Goal: Information Seeking & Learning: Check status

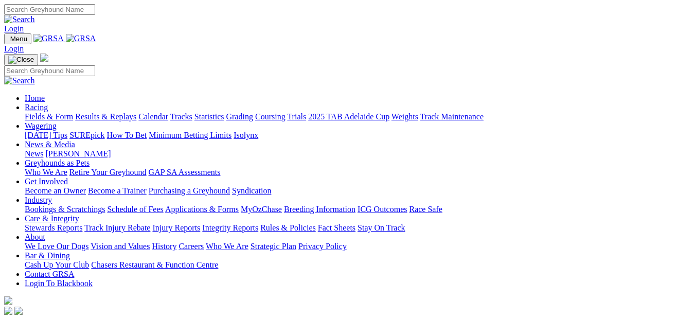
click at [136, 112] on link "Results & Replays" at bounding box center [105, 116] width 61 height 9
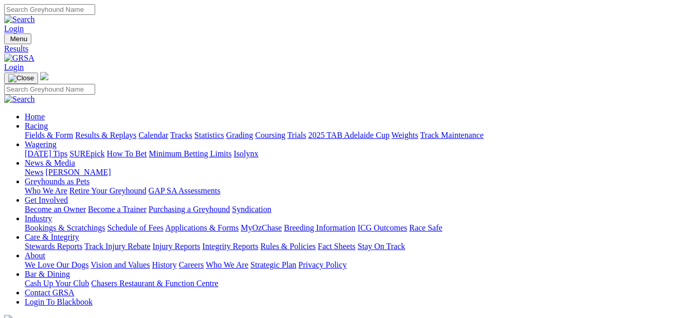
scroll to position [103, 0]
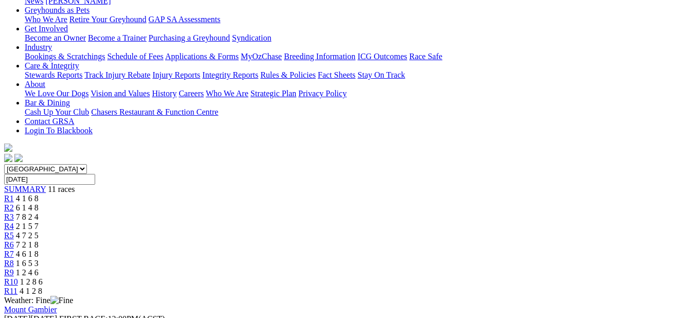
scroll to position [51, 0]
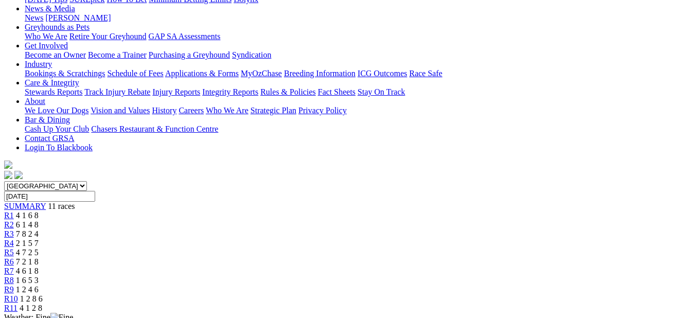
scroll to position [103, 0]
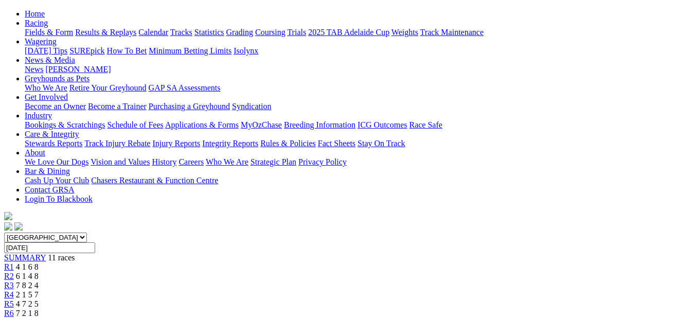
click at [14, 309] on span "R6" at bounding box center [9, 313] width 10 height 9
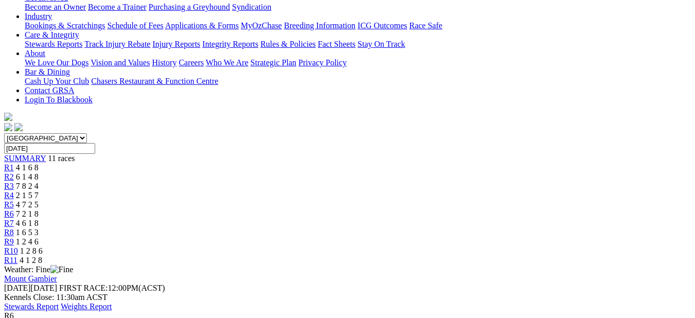
scroll to position [103, 0]
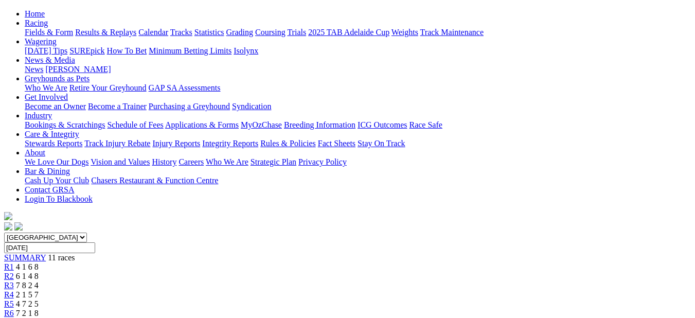
click at [433, 317] on div "R7 4 6 1 8" at bounding box center [347, 322] width 687 height 9
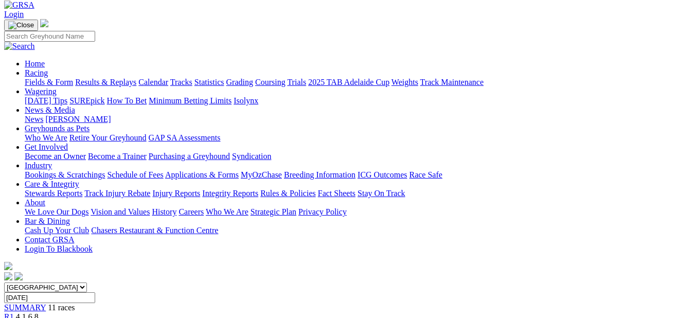
scroll to position [51, 0]
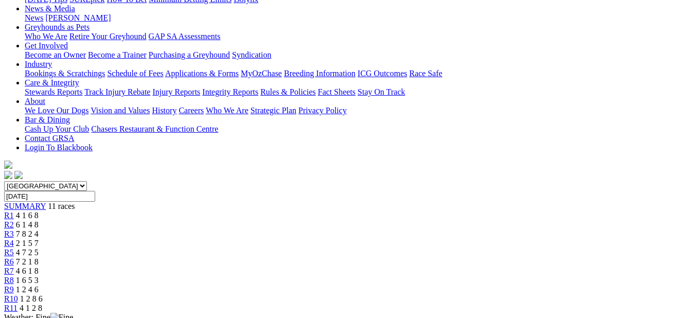
scroll to position [103, 0]
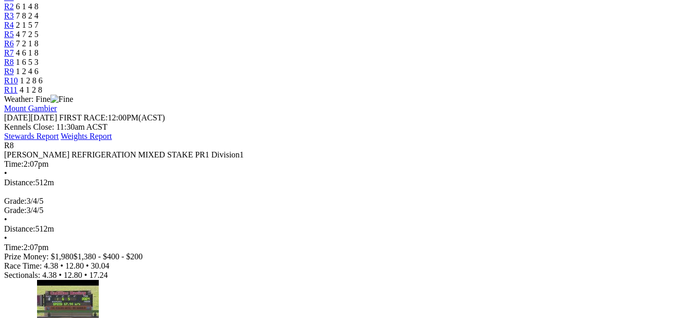
scroll to position [412, 0]
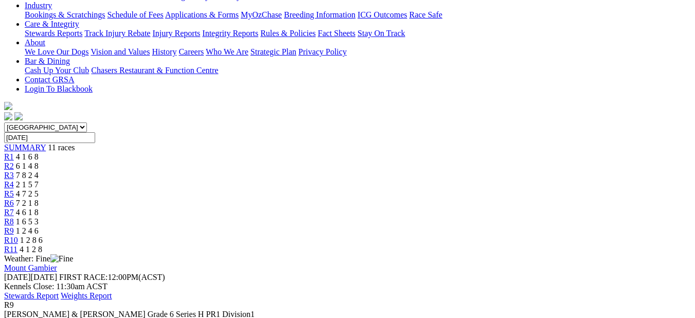
scroll to position [206, 0]
